Goal: Task Accomplishment & Management: Manage account settings

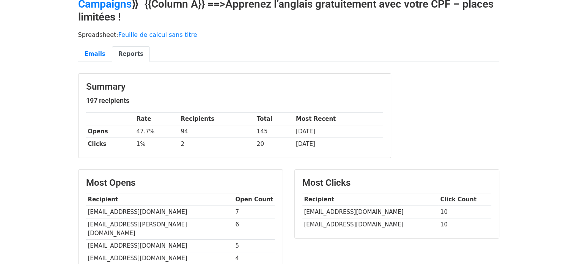
click at [53, 131] on body "MergeMail Campaigns Templates Reports Open Gmail Daily emails left: 50 Help cla…" at bounding box center [288, 218] width 577 height 512
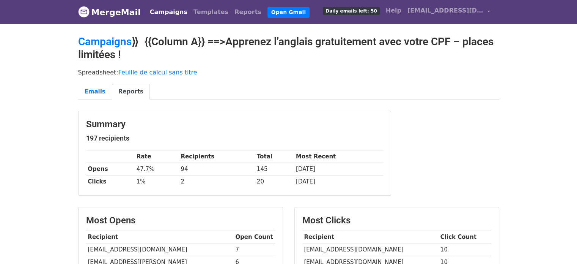
click at [160, 9] on link "Campaigns" at bounding box center [169, 12] width 44 height 15
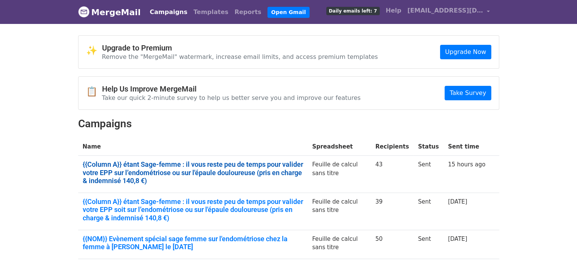
click at [179, 171] on link "{{Column A}} étant Sage-femme : il vous reste peu de temps pour valider votre E…" at bounding box center [193, 172] width 220 height 25
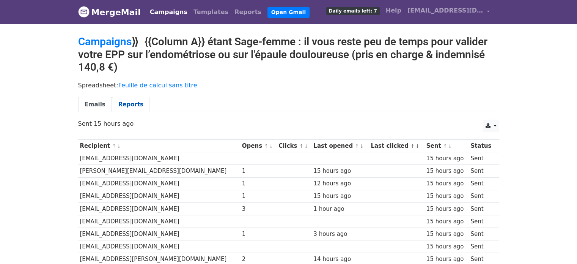
click at [137, 104] on link "Reports" at bounding box center [131, 105] width 38 height 16
